Goal: Answer question/provide support: Share knowledge or assist other users

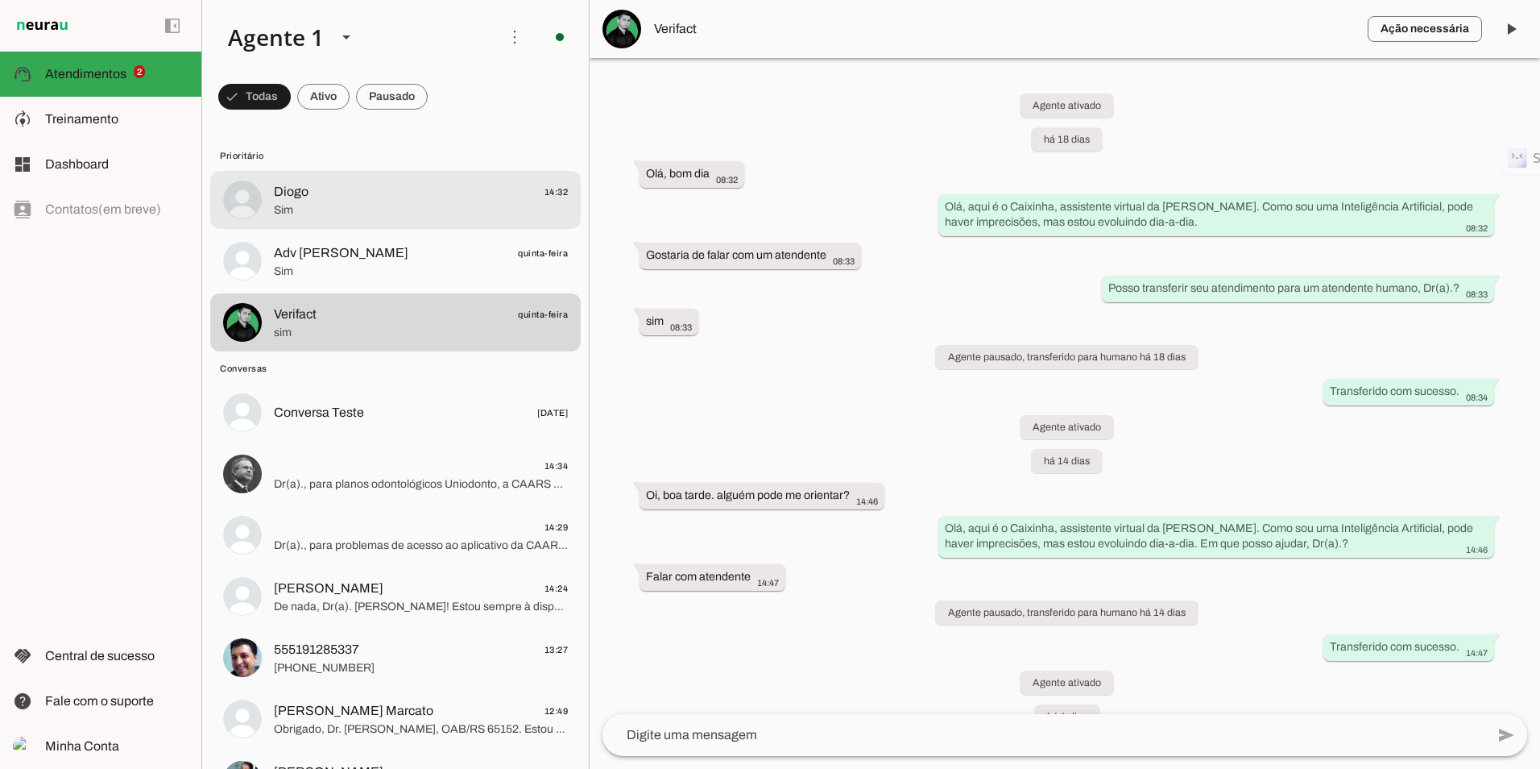
click at [342, 183] on span "Diogo 14:32" at bounding box center [421, 192] width 294 height 20
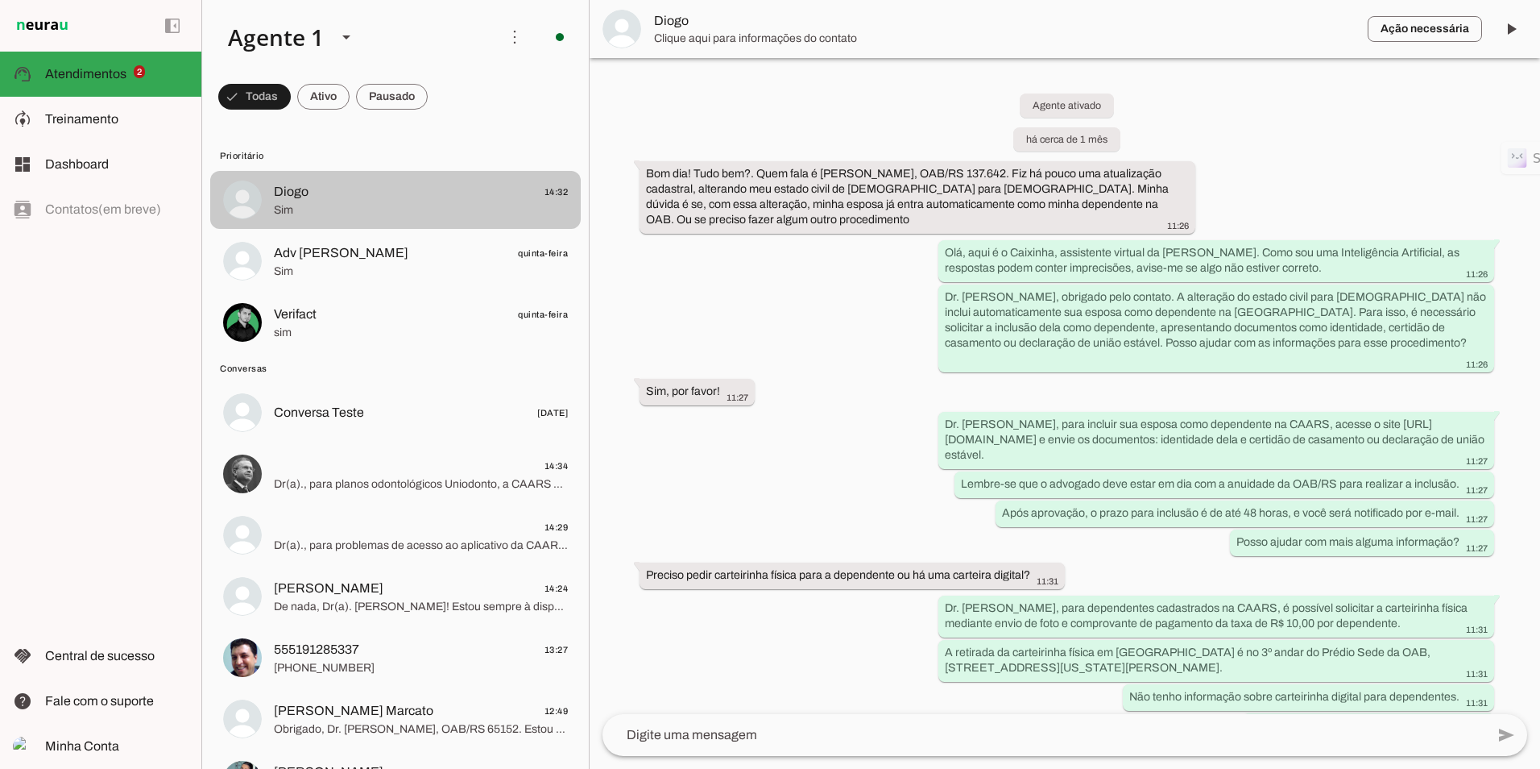
scroll to position [1104, 0]
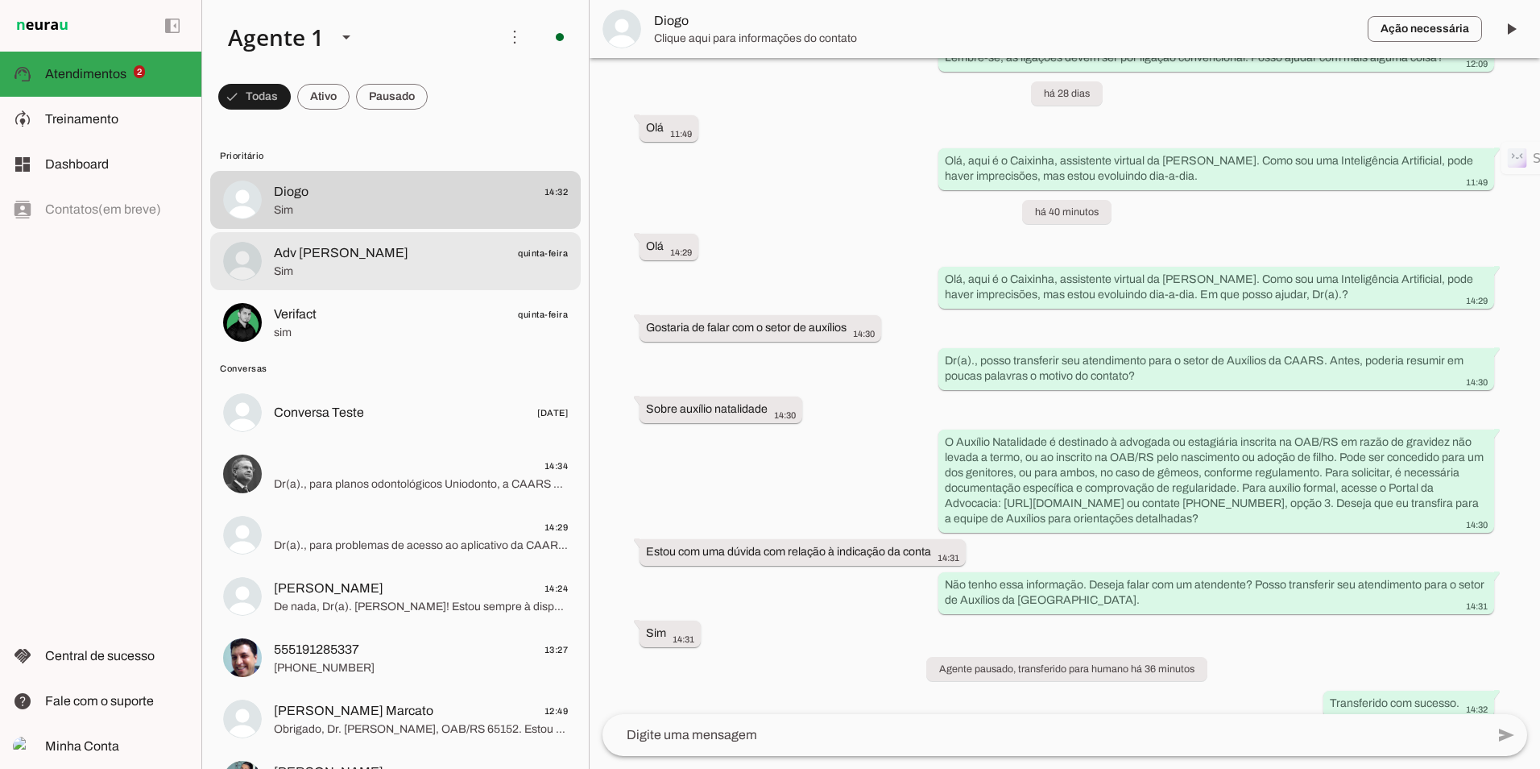
click at [409, 264] on span "Sim" at bounding box center [421, 271] width 294 height 16
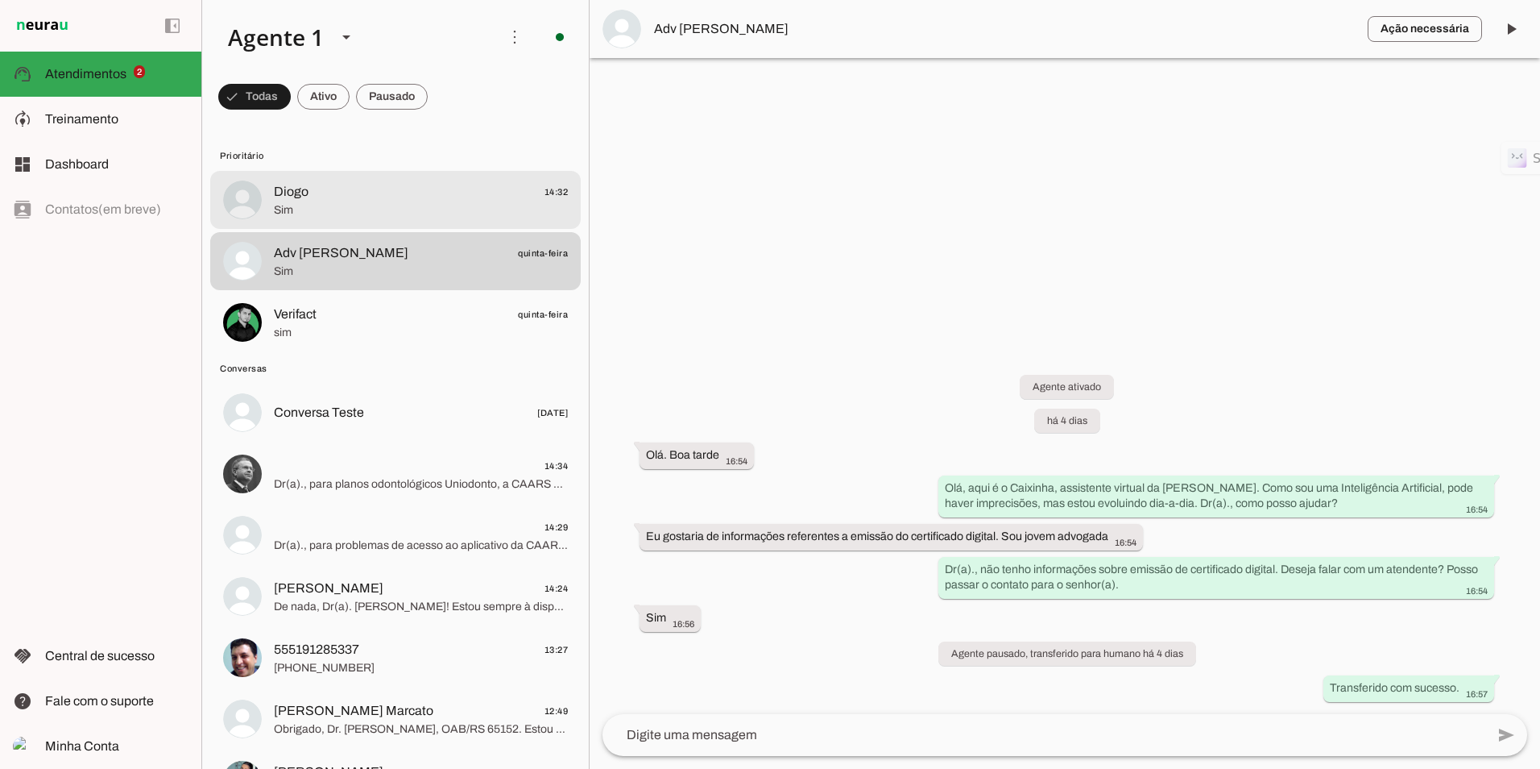
click at [439, 200] on span "Diogo 14:32" at bounding box center [421, 192] width 294 height 20
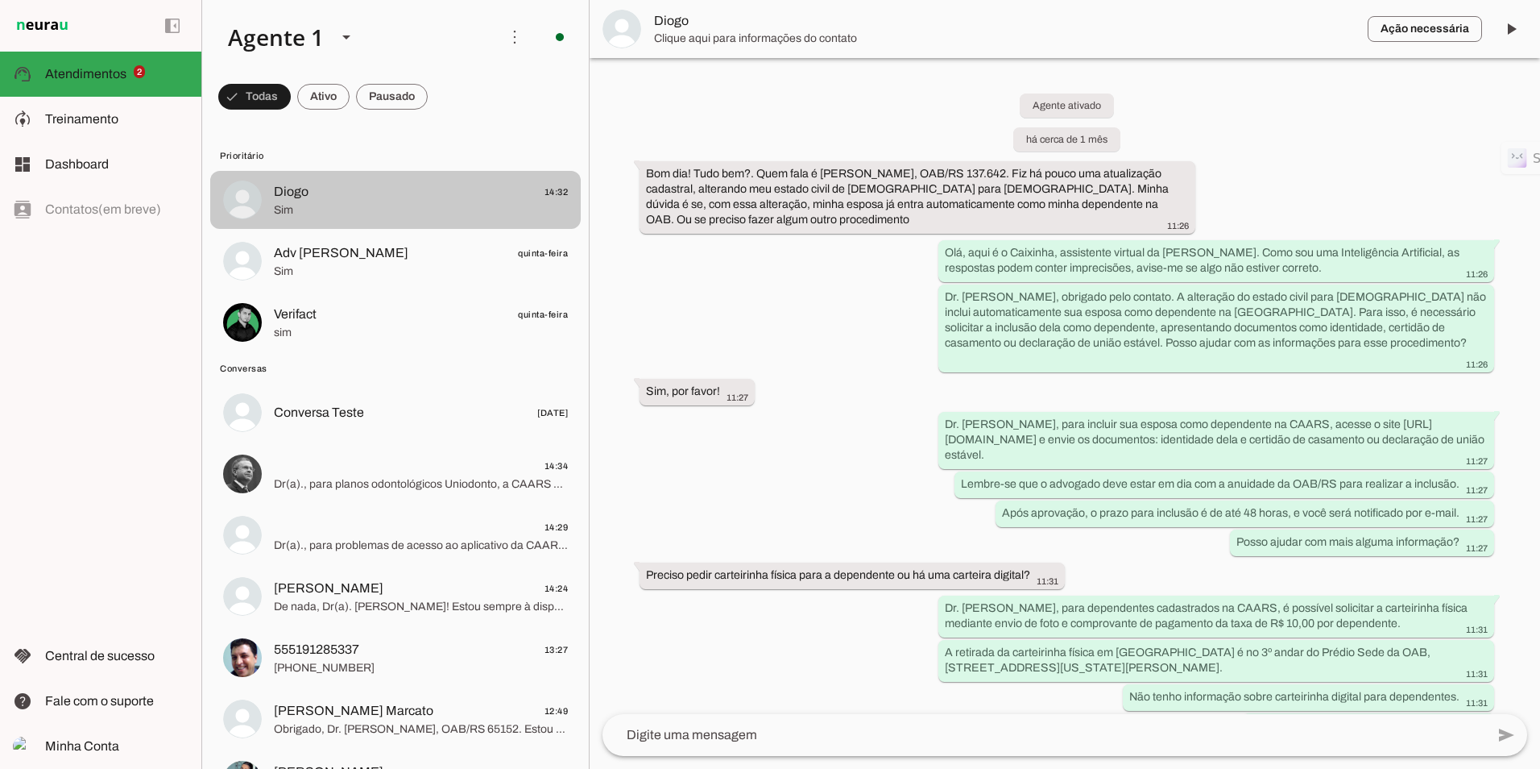
scroll to position [1104, 0]
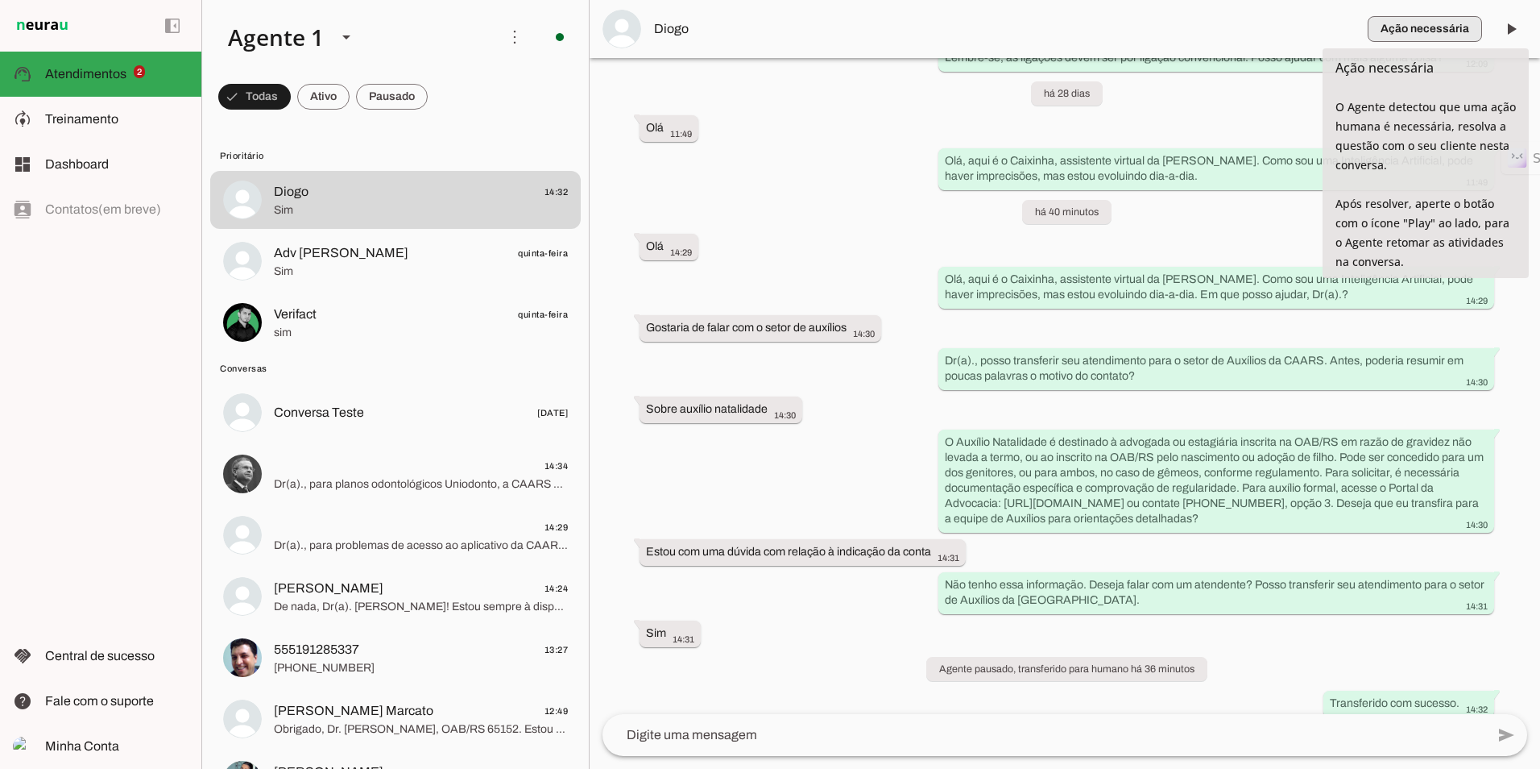
click at [1433, 31] on span "button" at bounding box center [1425, 29] width 114 height 39
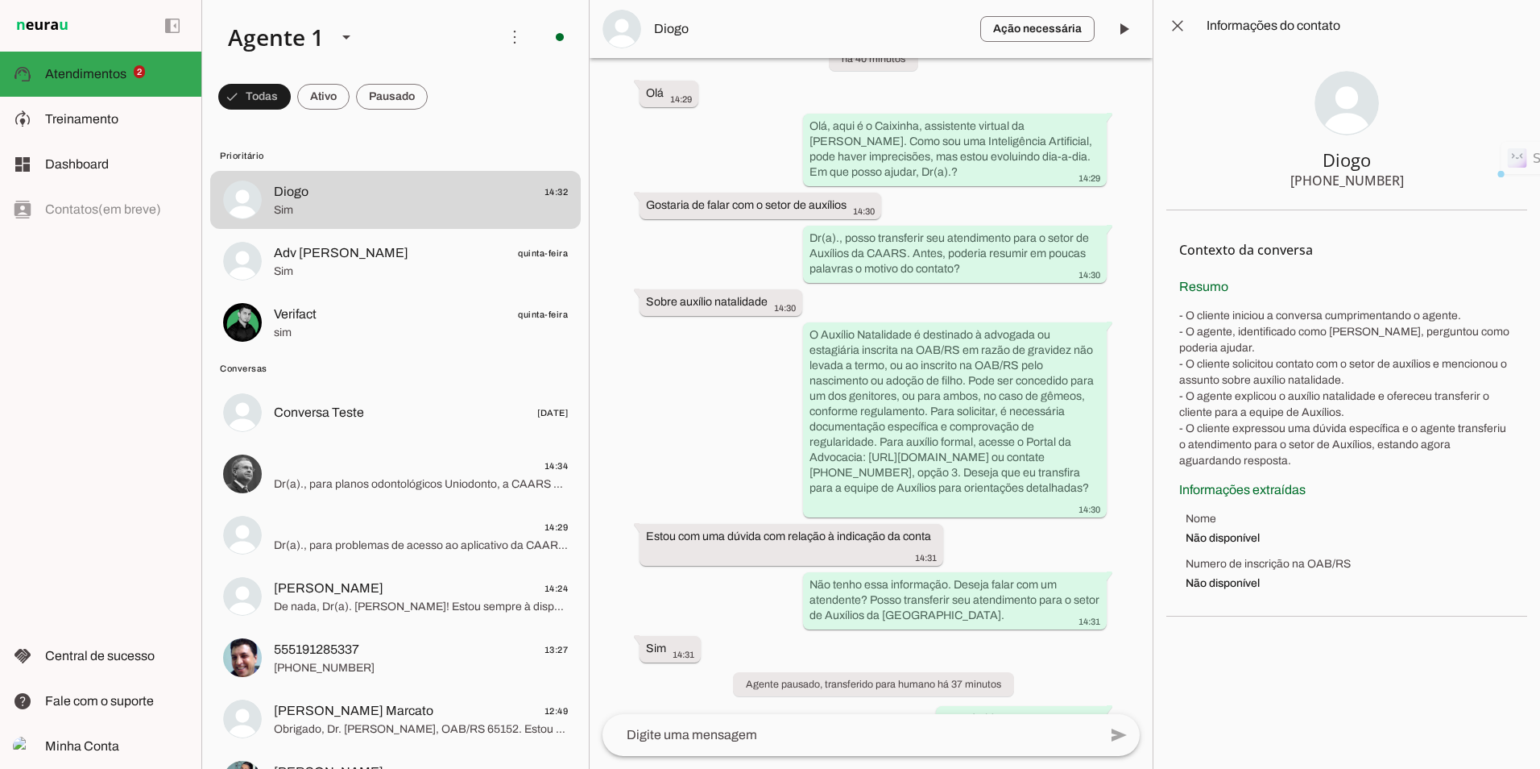
drag, startPoint x: 1280, startPoint y: 574, endPoint x: 1312, endPoint y: 157, distance: 418.6
click at [1312, 157] on chat-information at bounding box center [1347, 384] width 388 height 769
click at [1294, 280] on div "Resumo - O cliente iniciou a conversa cumprimentando o agente. - O agente, iden…" at bounding box center [1347, 373] width 335 height 192
drag, startPoint x: 1238, startPoint y: 466, endPoint x: 1316, endPoint y: 155, distance: 319.9
click at [1316, 155] on chat-information at bounding box center [1347, 384] width 388 height 769
